Goal: Find contact information: Find contact information

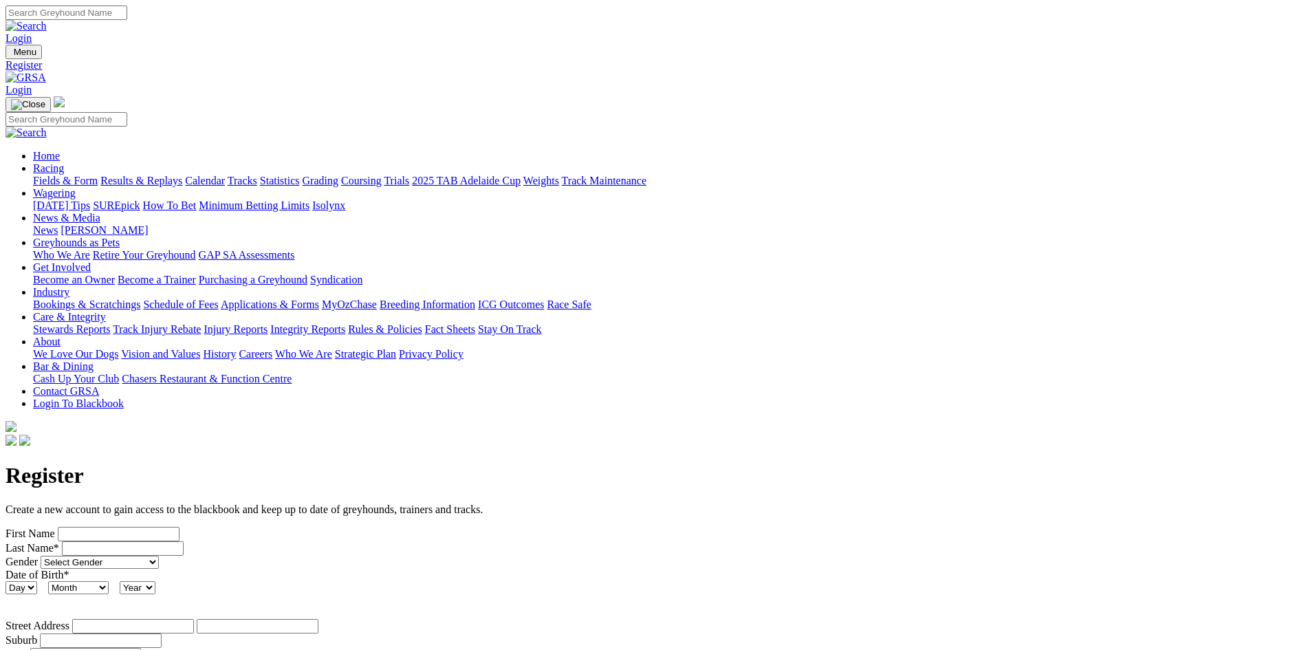
click at [76, 187] on link "Wagering" at bounding box center [54, 193] width 43 height 12
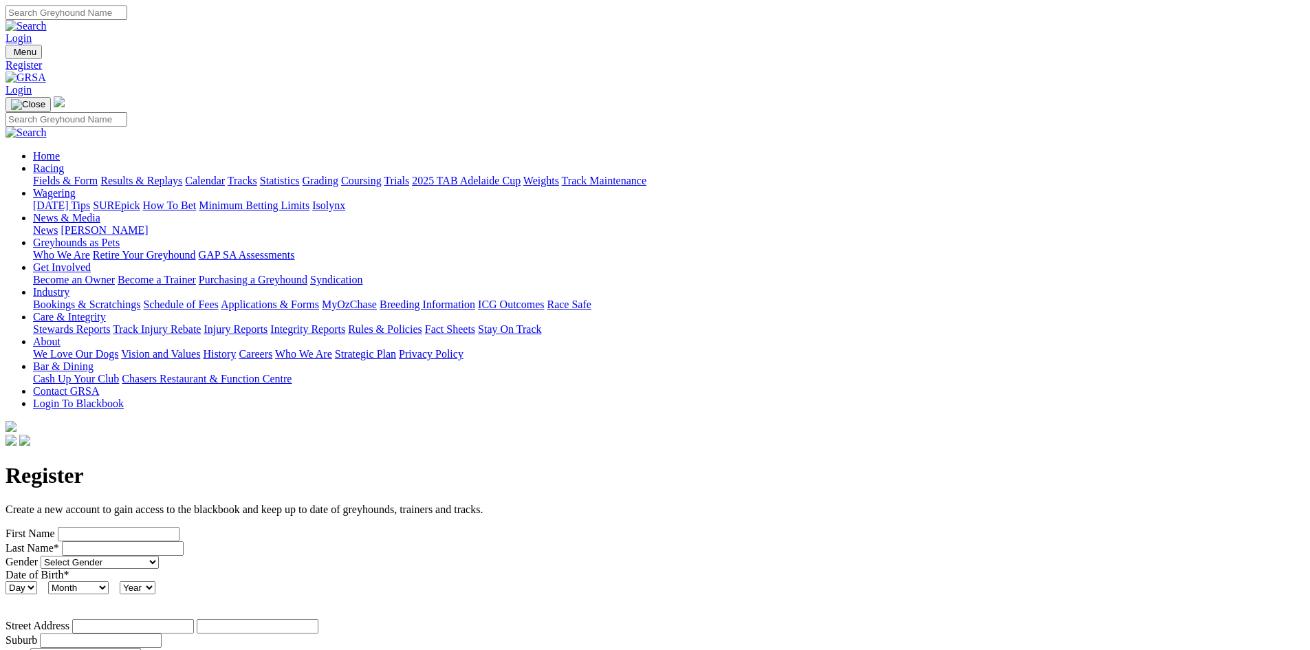
click at [76, 187] on link "Wagering" at bounding box center [54, 193] width 43 height 12
click at [91, 261] on link "Get Involved" at bounding box center [62, 267] width 58 height 12
click at [69, 286] on link "Industry" at bounding box center [51, 292] width 36 height 12
click at [319, 299] on link "Applications & Forms" at bounding box center [270, 305] width 98 height 12
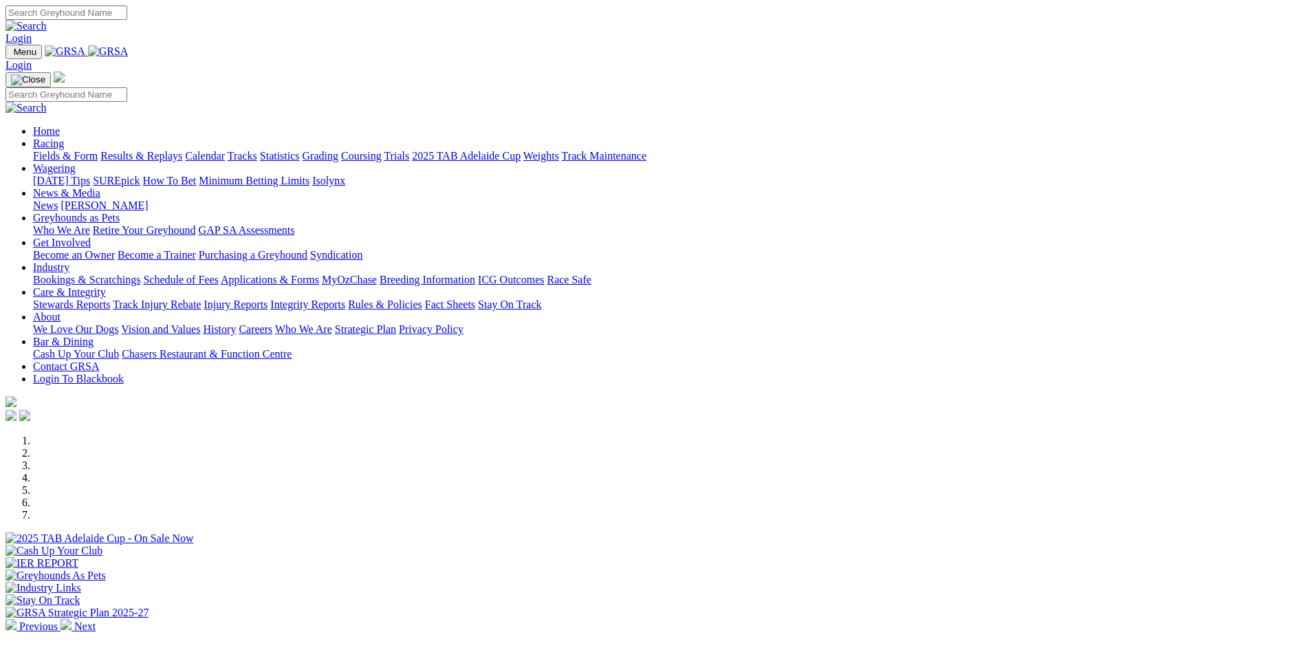
click at [69, 261] on link "Industry" at bounding box center [51, 267] width 36 height 12
click at [319, 274] on link "Applications & Forms" at bounding box center [270, 280] width 98 height 12
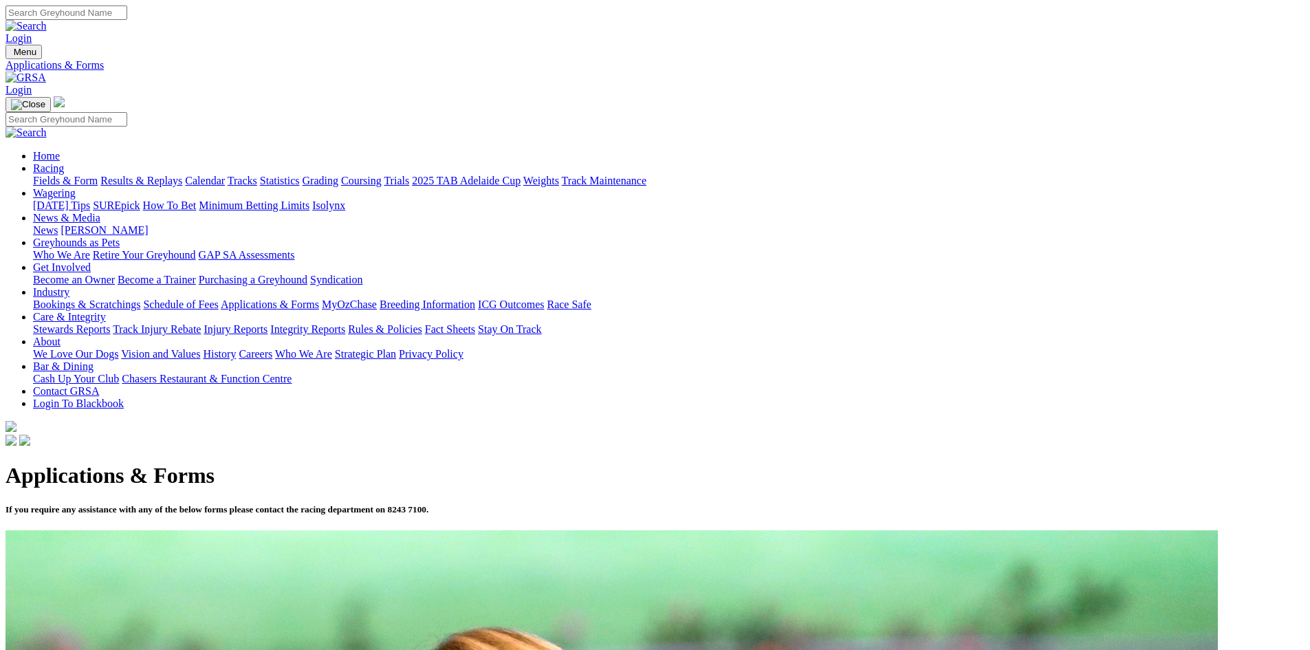
click at [127, 11] on input "Search" at bounding box center [67, 13] width 122 height 14
click at [69, 286] on link "Industry" at bounding box center [51, 292] width 36 height 12
click at [106, 311] on link "Care & Integrity" at bounding box center [69, 317] width 73 height 12
click at [319, 299] on link "Applications & Forms" at bounding box center [270, 305] width 98 height 12
click at [99, 385] on link "Contact GRSA" at bounding box center [66, 391] width 66 height 12
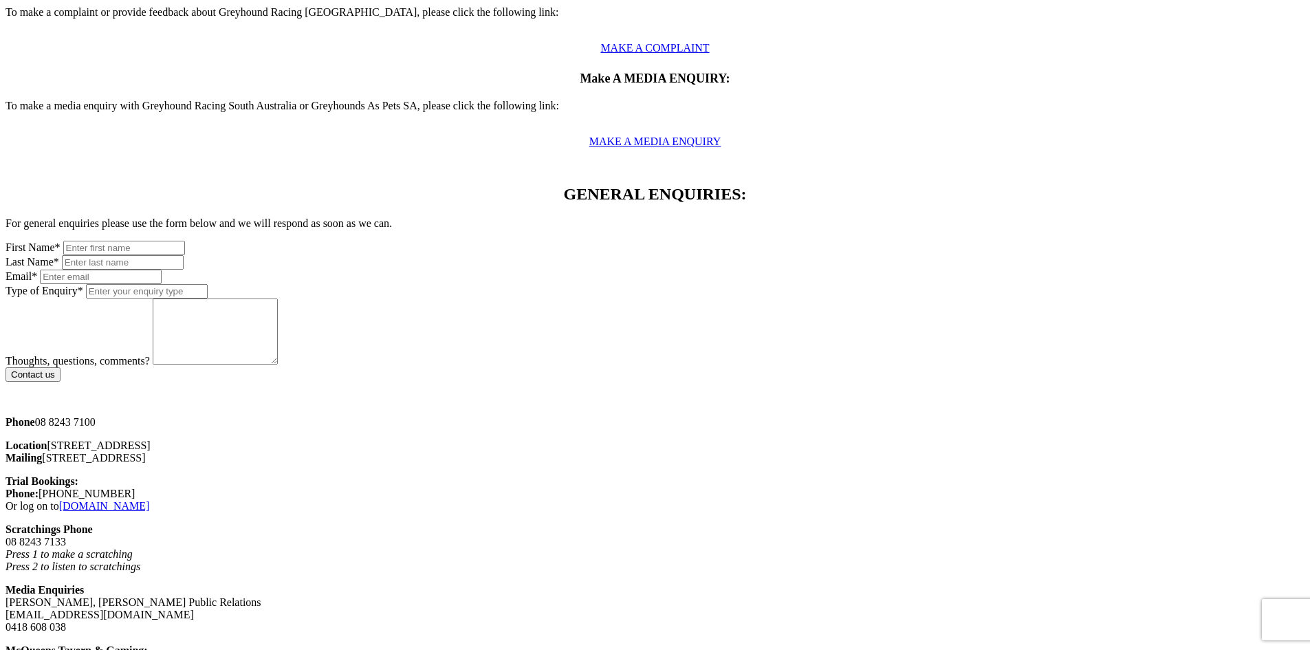
scroll to position [688, 0]
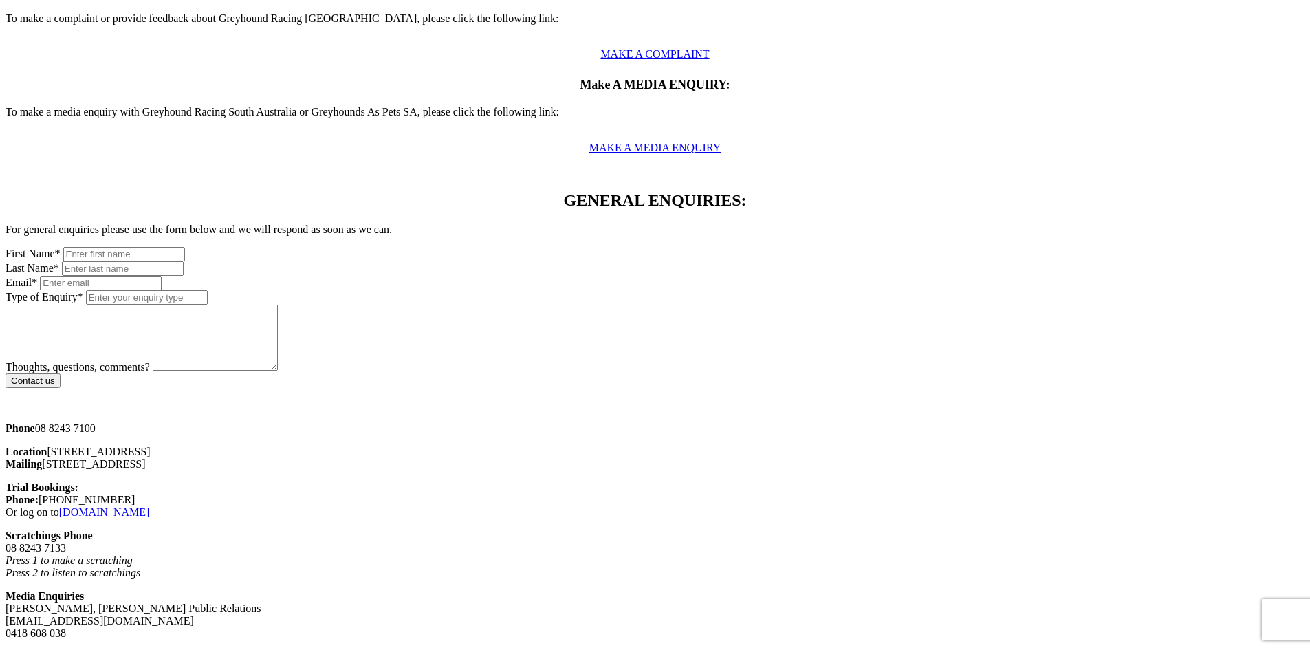
drag, startPoint x: 322, startPoint y: 196, endPoint x: 177, endPoint y: 215, distance: 145.7
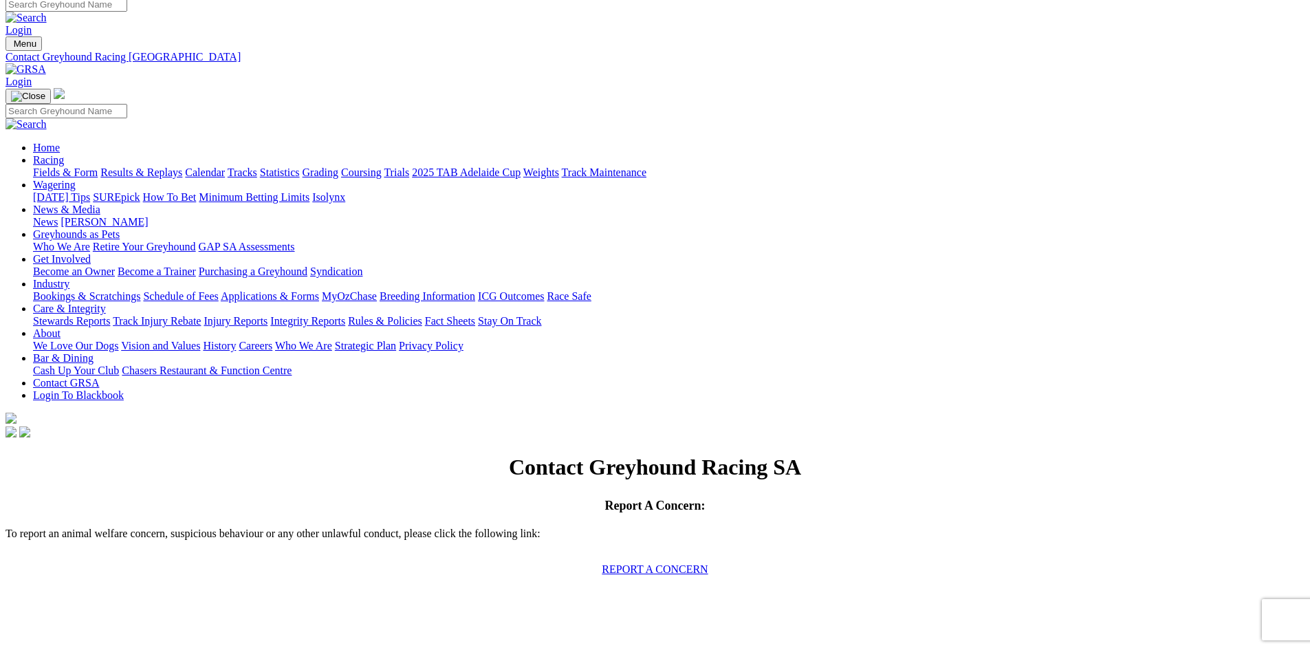
scroll to position [0, 0]
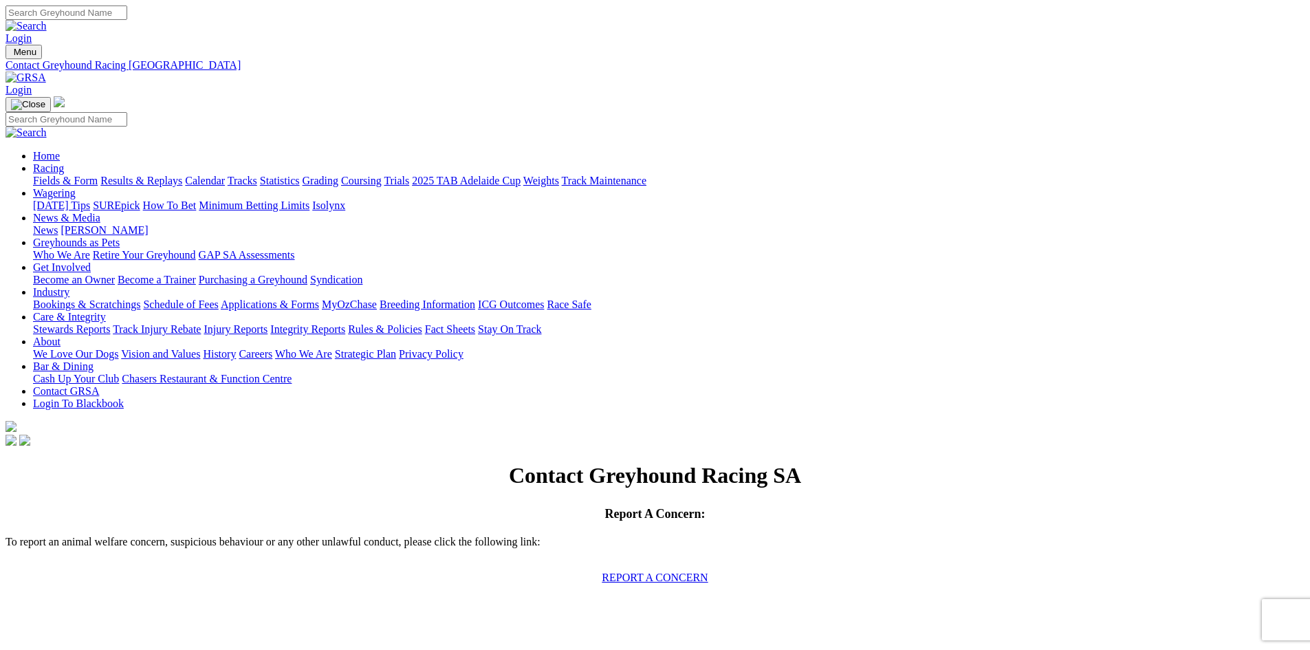
click at [76, 187] on link "Wagering" at bounding box center [54, 193] width 43 height 12
click at [345, 199] on link "Isolynx" at bounding box center [328, 205] width 33 height 12
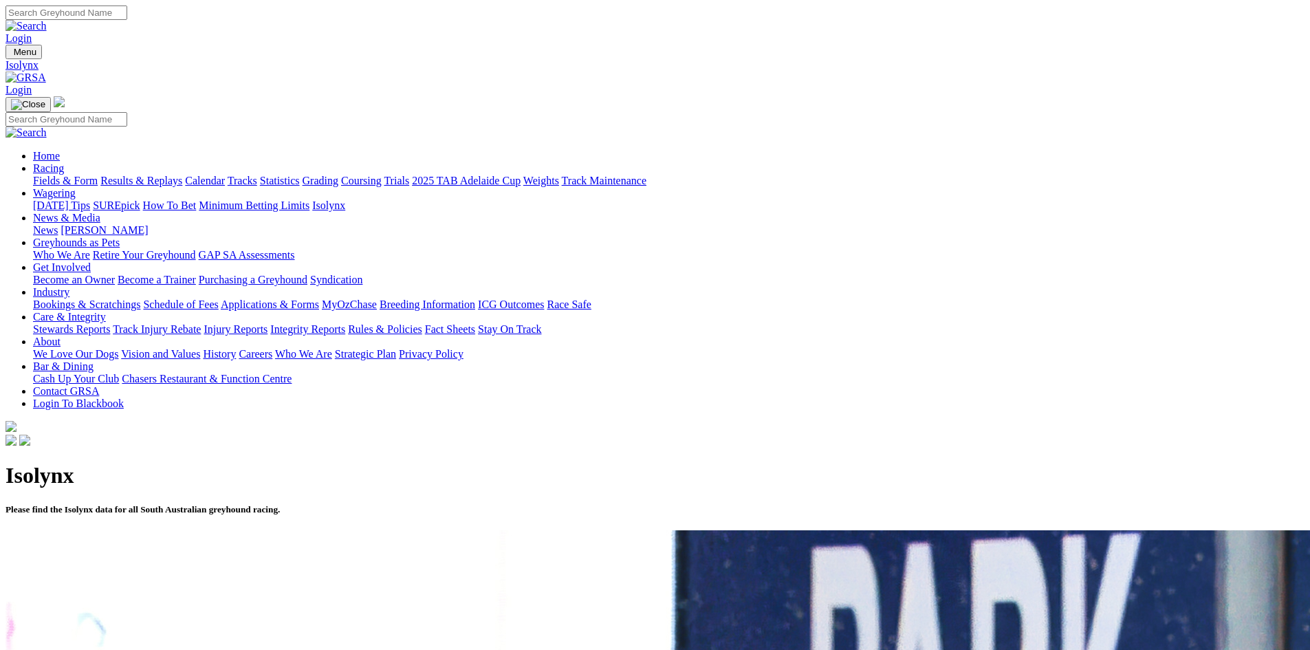
click at [99, 385] on link "Contact GRSA" at bounding box center [66, 391] width 66 height 12
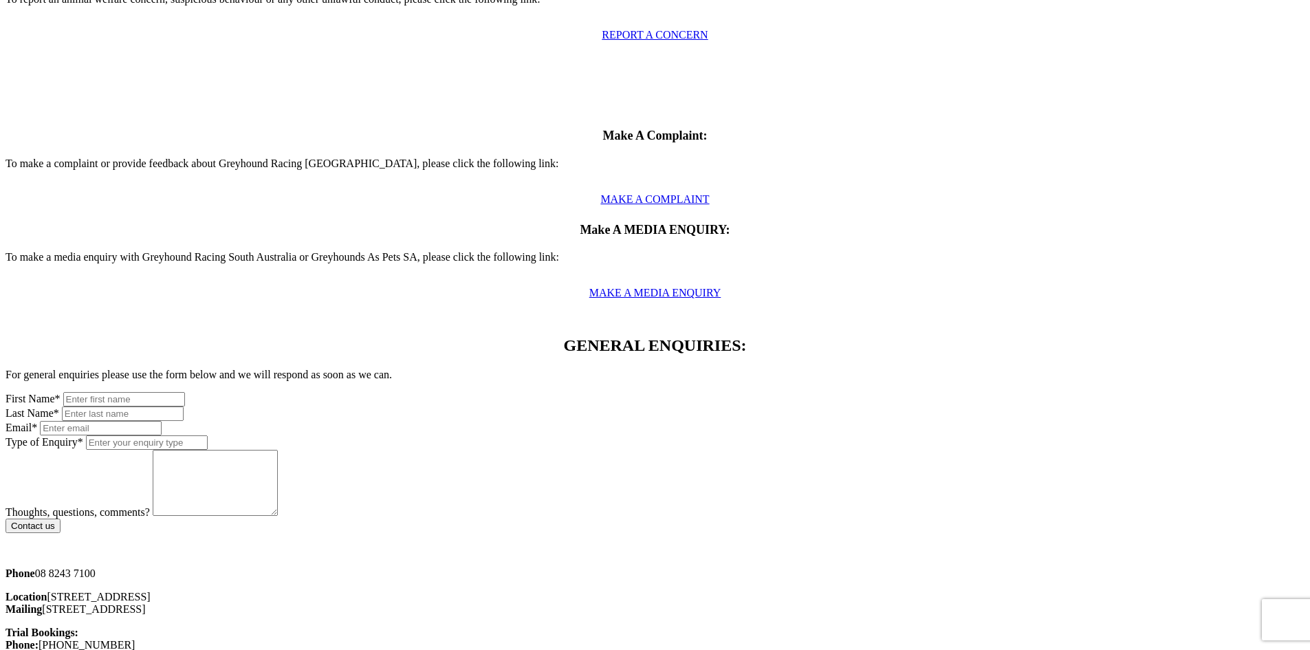
scroll to position [550, 0]
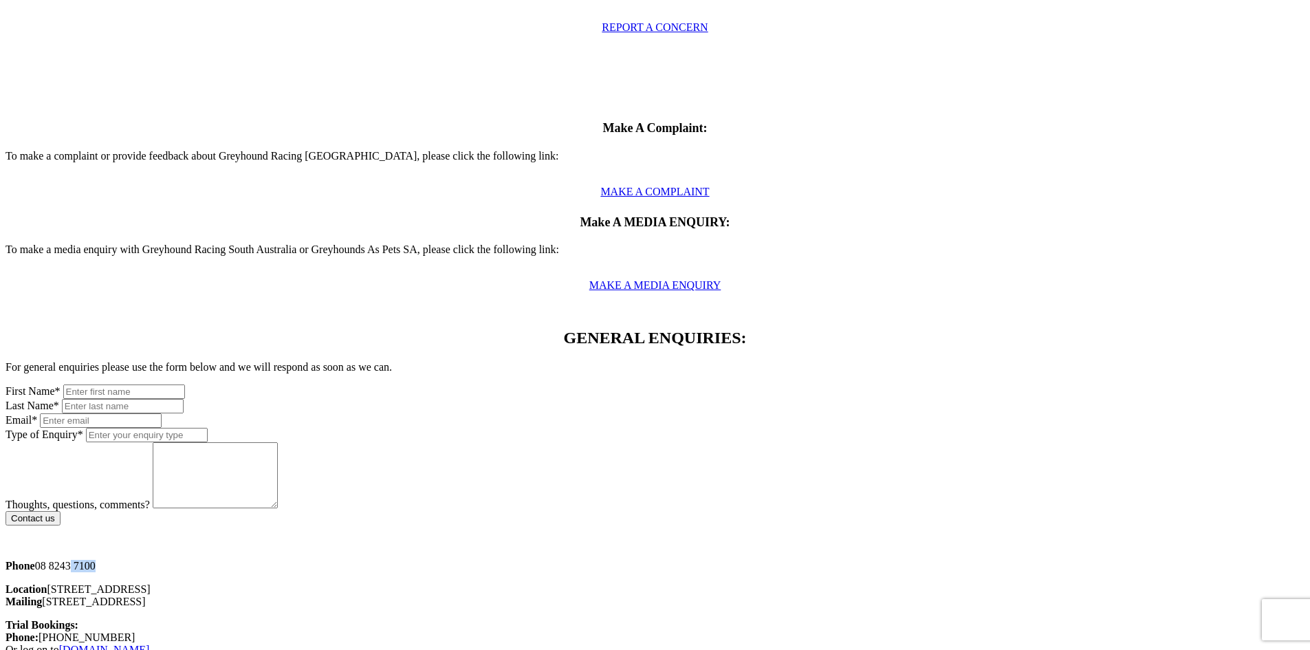
drag, startPoint x: 307, startPoint y: 338, endPoint x: 281, endPoint y: 336, distance: 25.5
click at [281, 560] on p "Phone [PHONE_NUMBER]" at bounding box center [655, 566] width 1299 height 12
drag, startPoint x: 322, startPoint y: 450, endPoint x: 347, endPoint y: 447, distance: 24.9
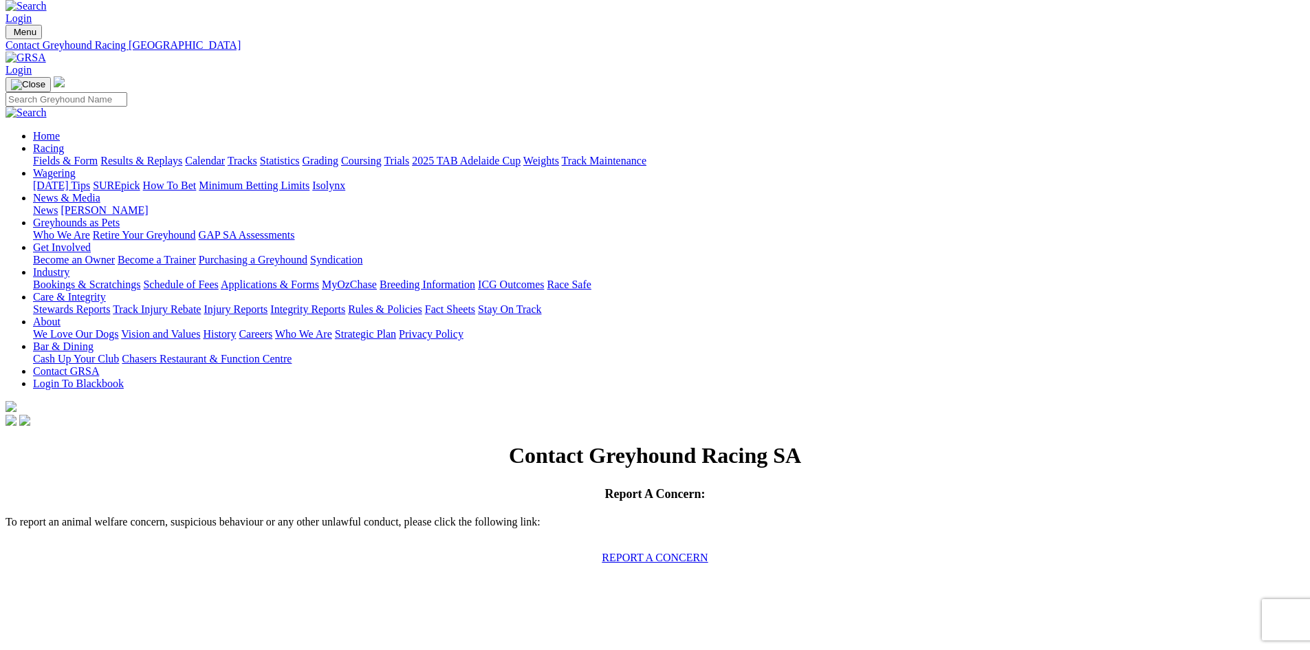
scroll to position [0, 0]
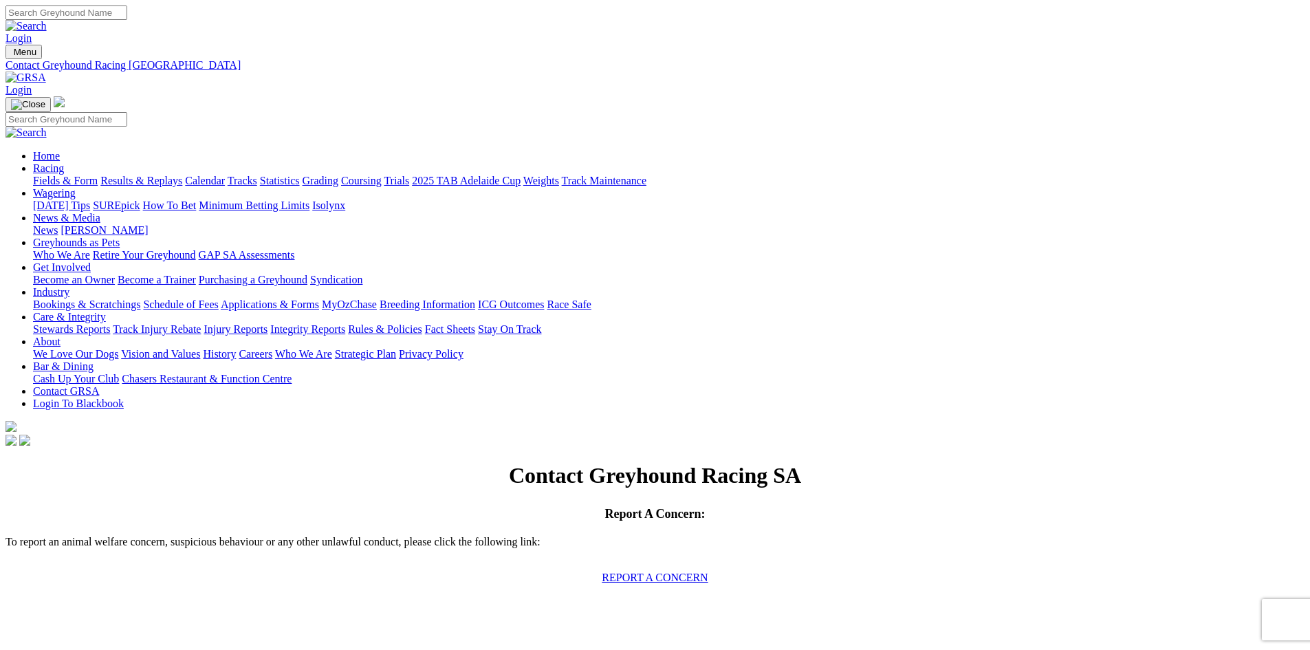
click at [76, 187] on link "Wagering" at bounding box center [54, 193] width 43 height 12
click at [69, 286] on link "Industry" at bounding box center [51, 292] width 36 height 12
click at [319, 299] on link "Applications & Forms" at bounding box center [270, 305] width 98 height 12
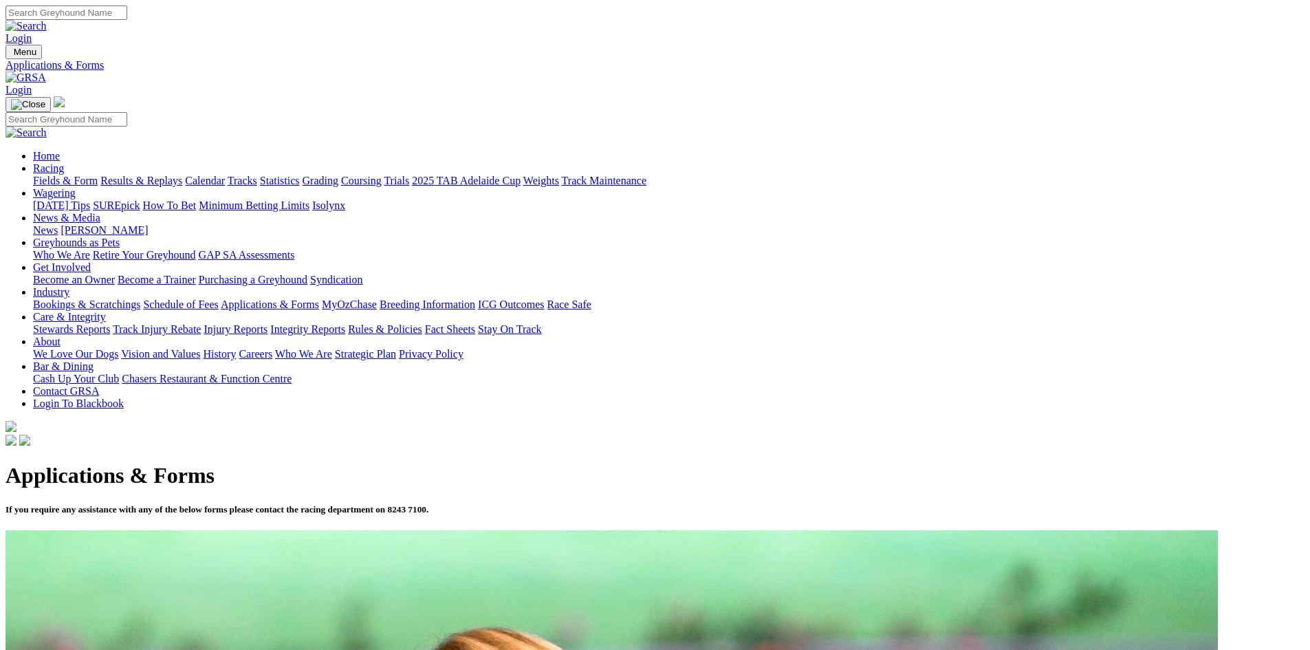
click at [76, 187] on link "Wagering" at bounding box center [54, 193] width 43 height 12
click at [140, 299] on link "Bookings & Scratchings" at bounding box center [86, 305] width 107 height 12
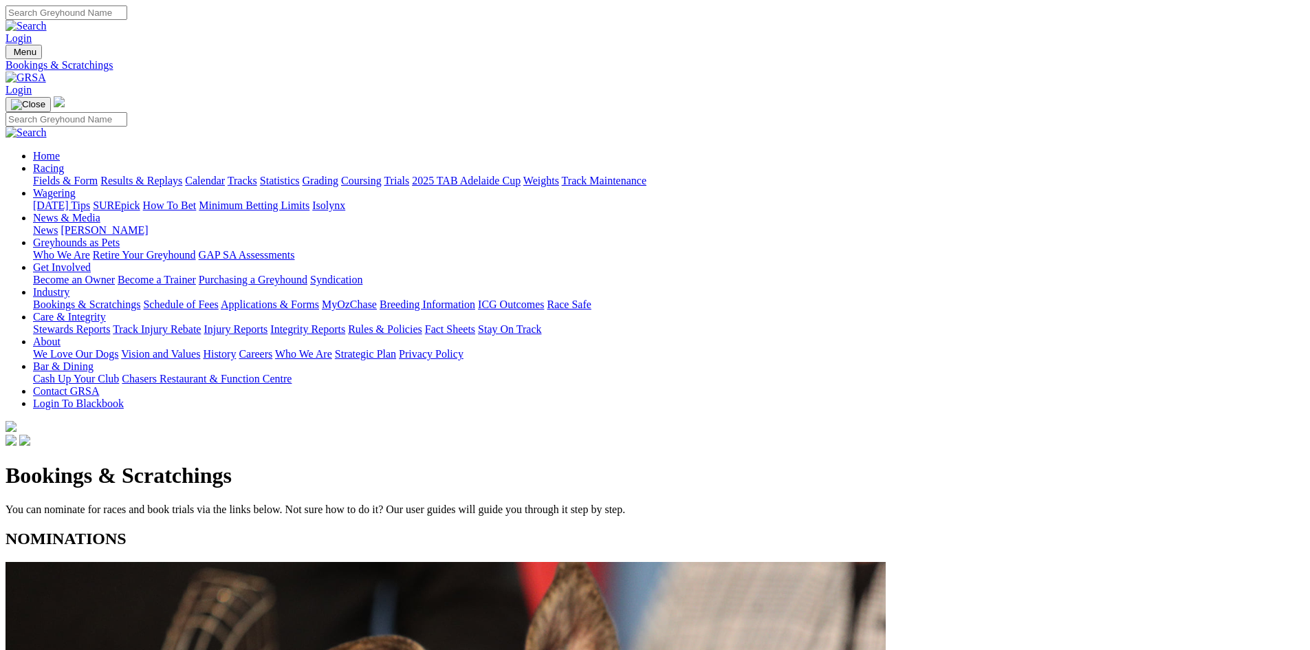
click at [218, 299] on link "Schedule of Fees" at bounding box center [180, 305] width 75 height 12
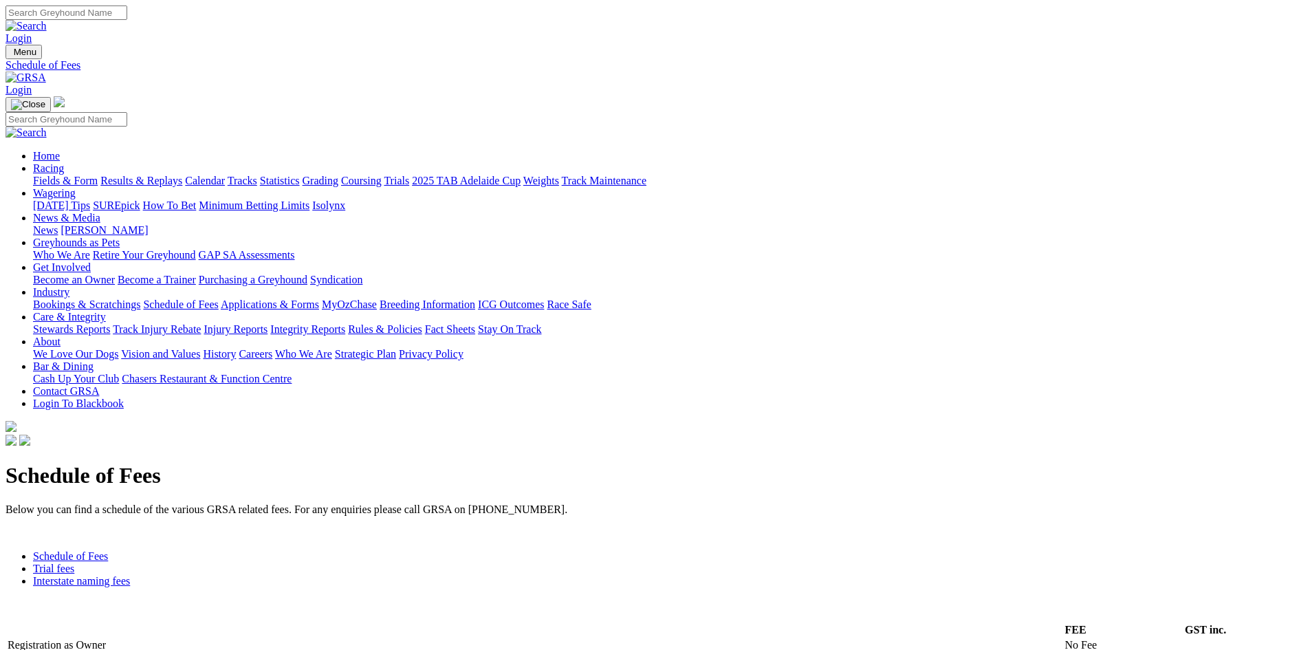
click at [76, 187] on link "Wagering" at bounding box center [54, 193] width 43 height 12
click at [99, 385] on link "Contact GRSA" at bounding box center [66, 391] width 66 height 12
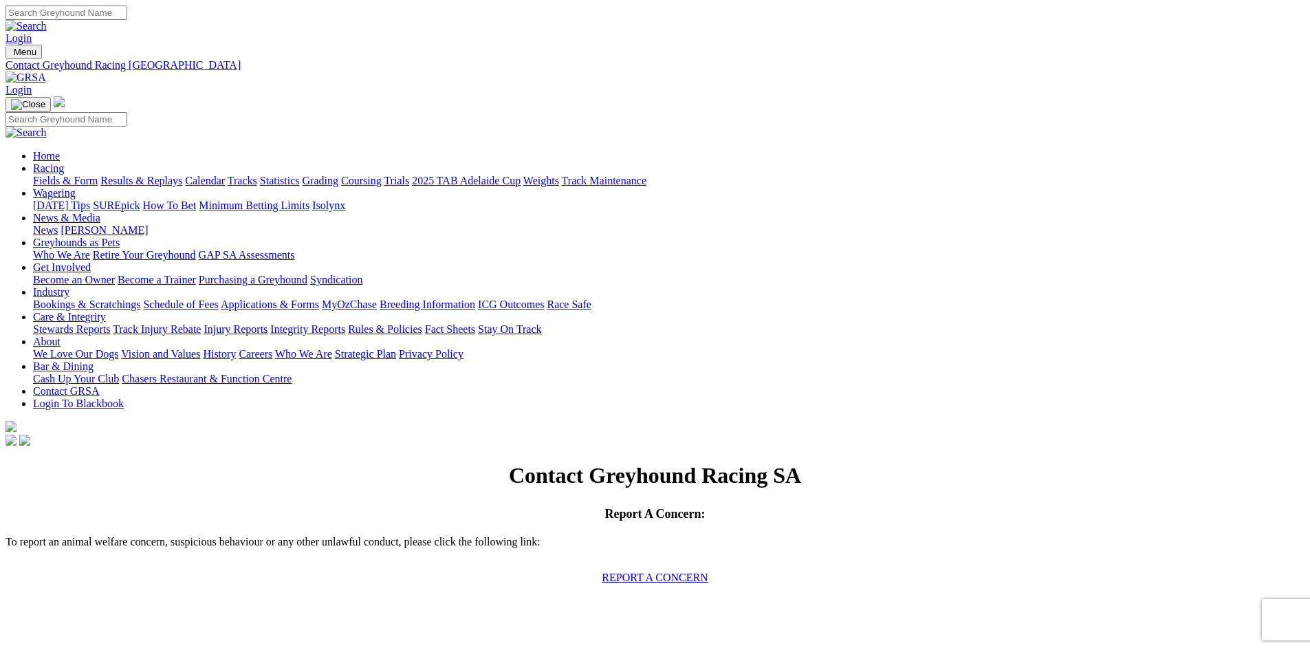
click at [99, 385] on link "Contact GRSA" at bounding box center [66, 391] width 66 height 12
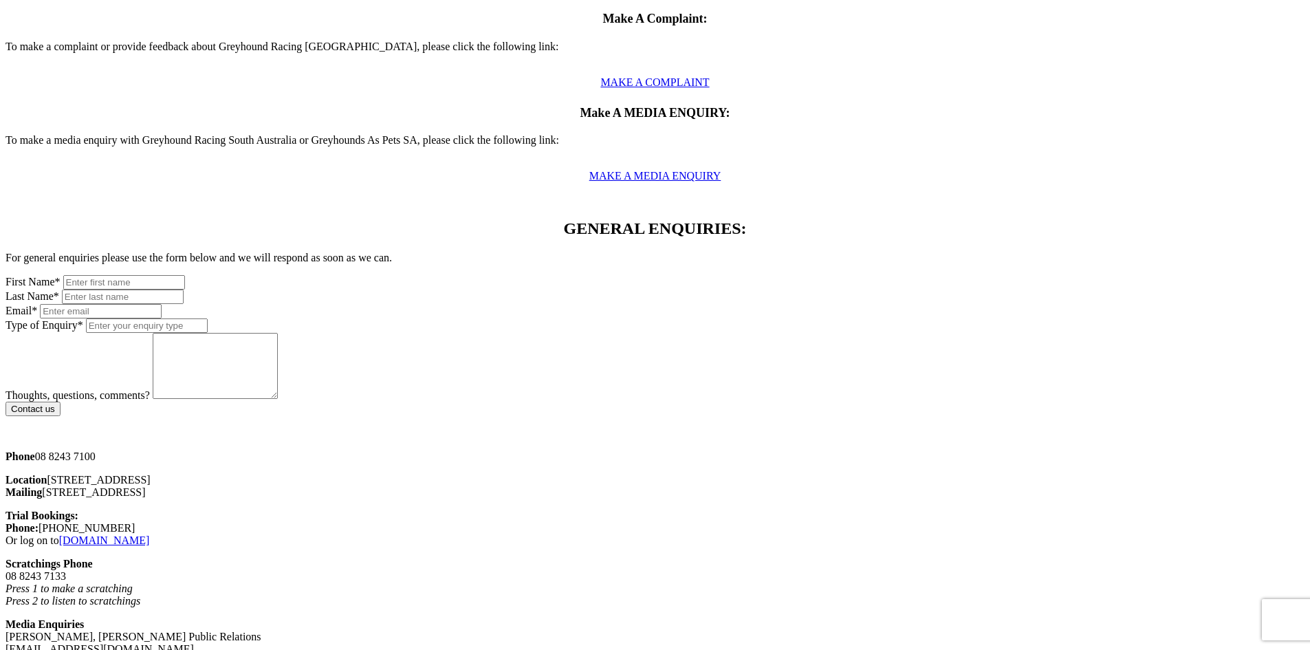
scroll to position [688, 0]
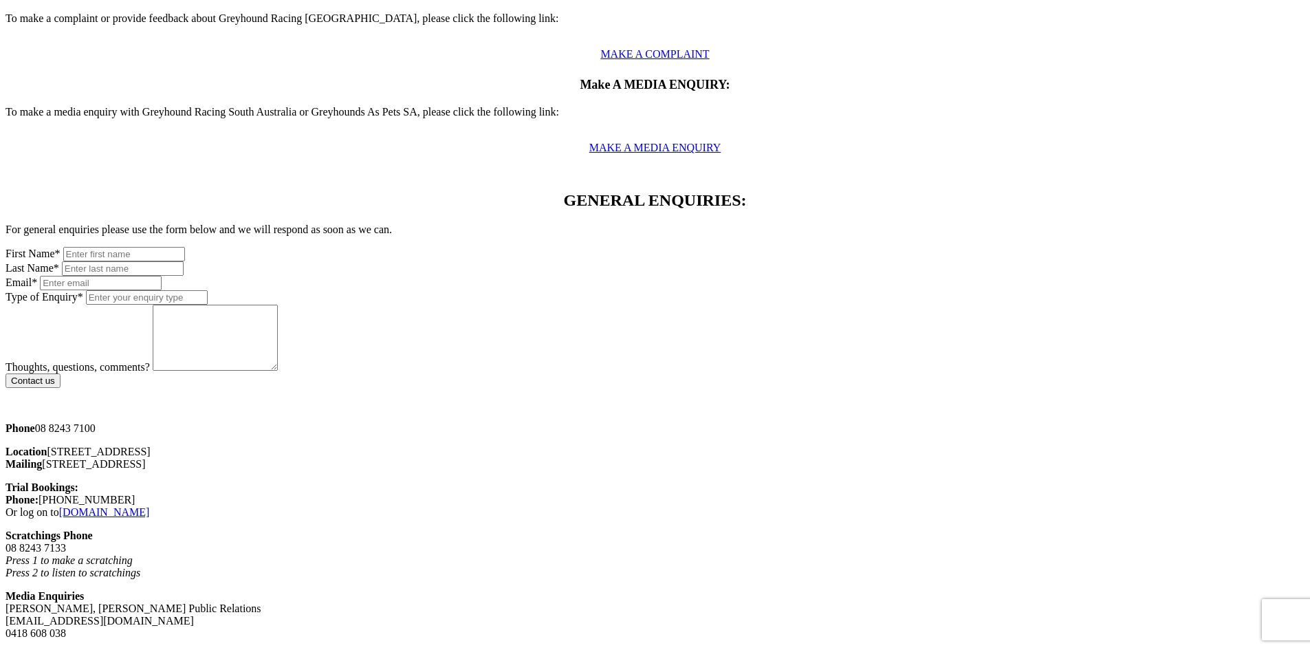
drag, startPoint x: 561, startPoint y: 368, endPoint x: 581, endPoint y: 367, distance: 19.3
drag, startPoint x: 440, startPoint y: 343, endPoint x: 606, endPoint y: 376, distance: 169.9
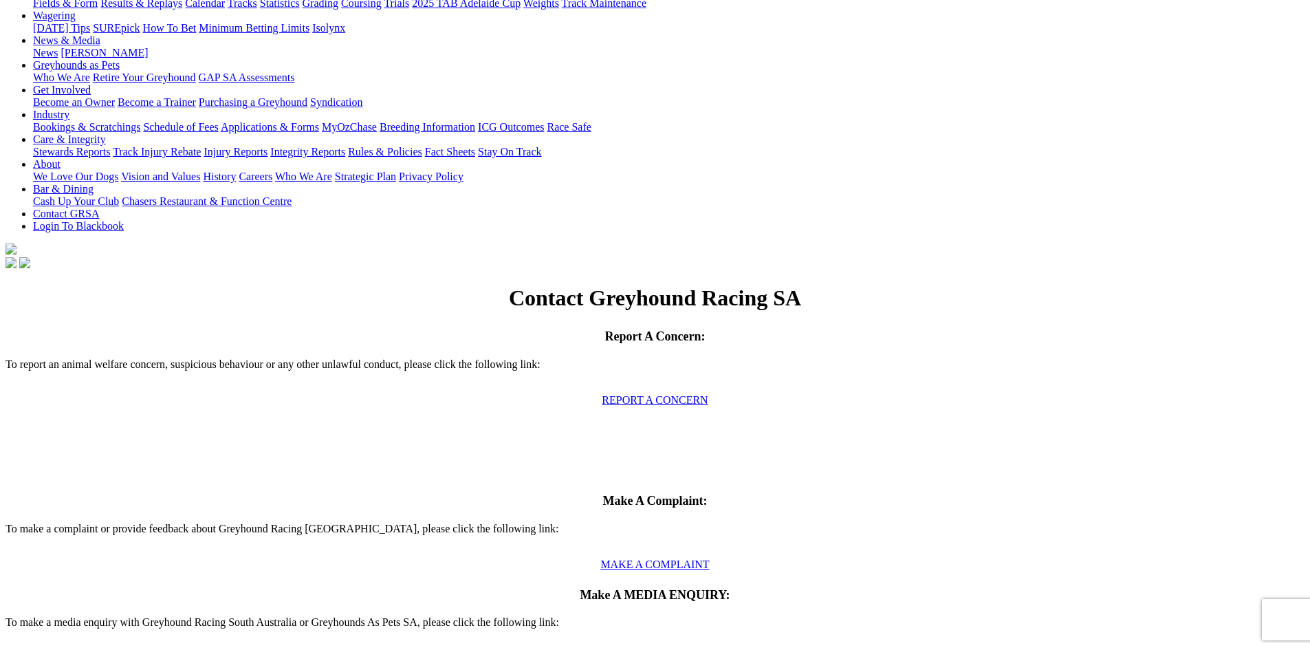
scroll to position [0, 0]
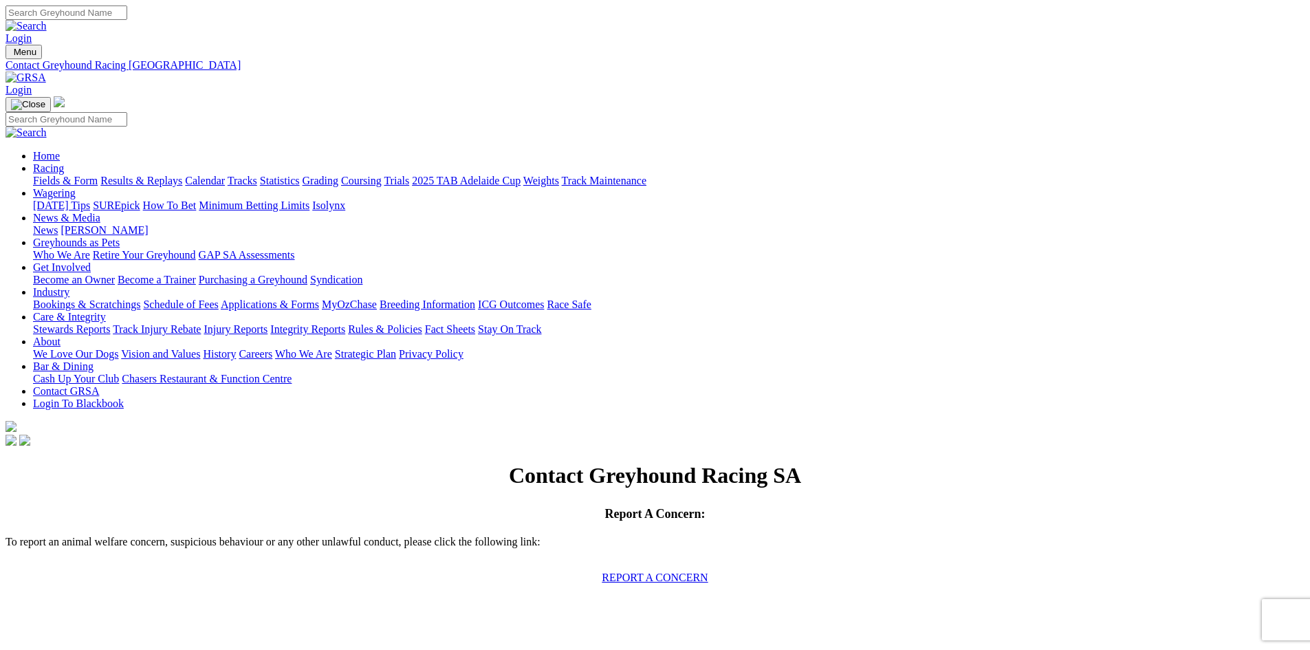
click at [69, 286] on link "Industry" at bounding box center [51, 292] width 36 height 12
click at [76, 187] on link "Wagering" at bounding box center [54, 193] width 43 height 12
click at [69, 286] on link "Industry" at bounding box center [51, 292] width 36 height 12
click at [140, 299] on link "Bookings & Scratchings" at bounding box center [86, 305] width 107 height 12
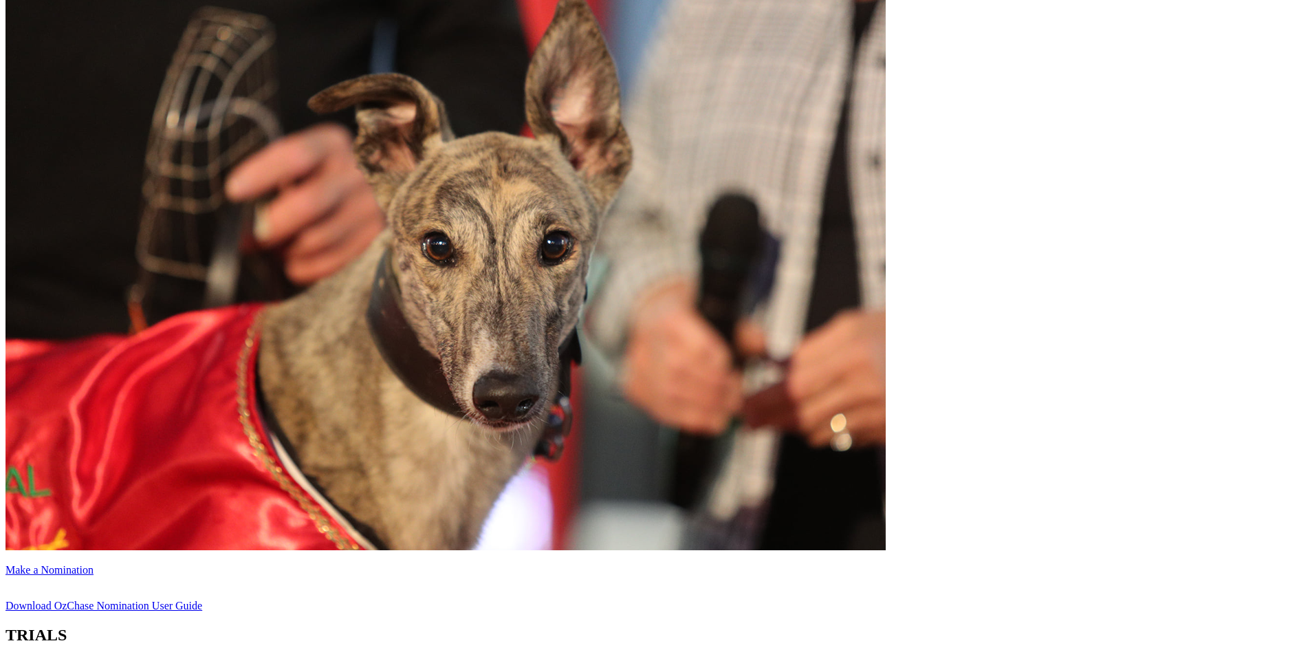
scroll to position [609, 0]
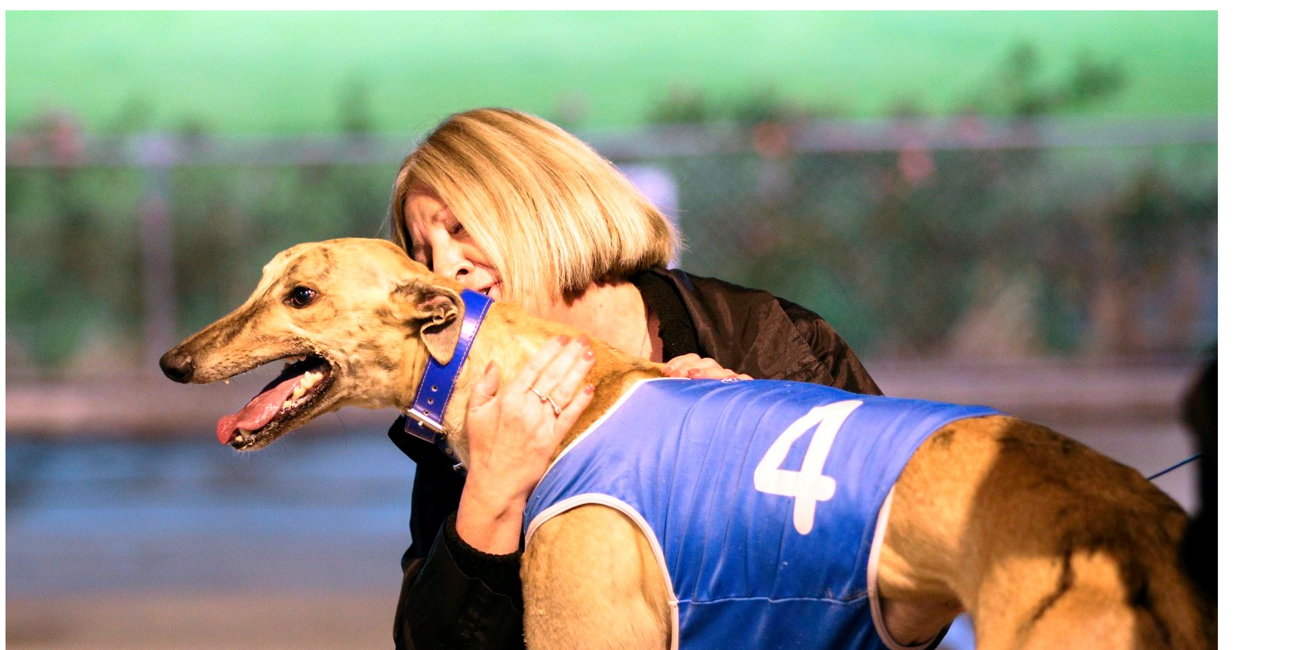
scroll to position [482, 0]
